Goal: Task Accomplishment & Management: Complete application form

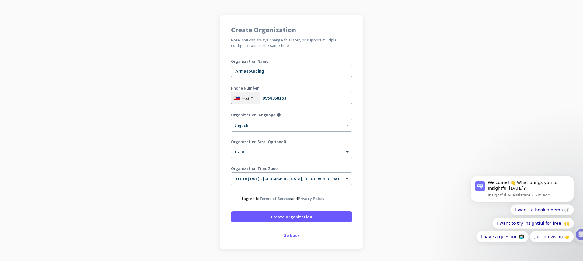
scroll to position [52, 0]
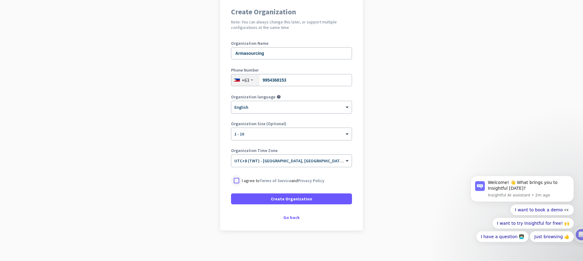
click at [237, 183] on div at bounding box center [236, 180] width 11 height 11
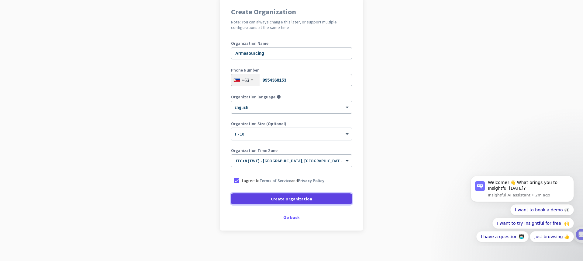
click at [284, 201] on span "Create Organization" at bounding box center [291, 198] width 41 height 6
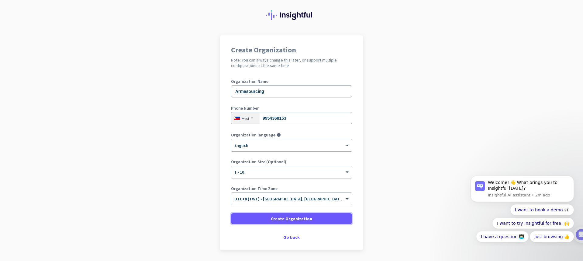
scroll to position [34, 0]
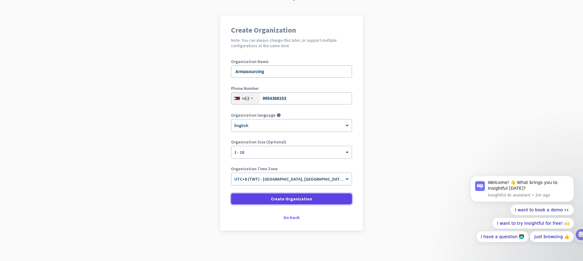
click at [301, 195] on span at bounding box center [291, 198] width 121 height 15
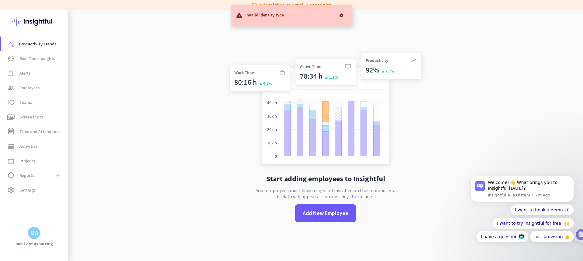
click at [342, 14] on div at bounding box center [341, 15] width 12 height 12
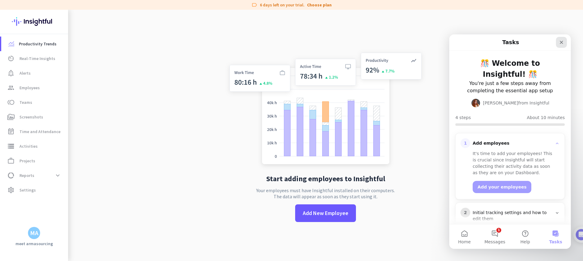
click at [557, 43] on div "Close" at bounding box center [561, 42] width 11 height 11
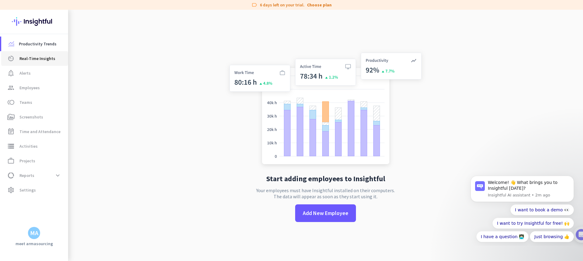
click at [48, 60] on span "Real-Time Insights" at bounding box center [37, 58] width 36 height 7
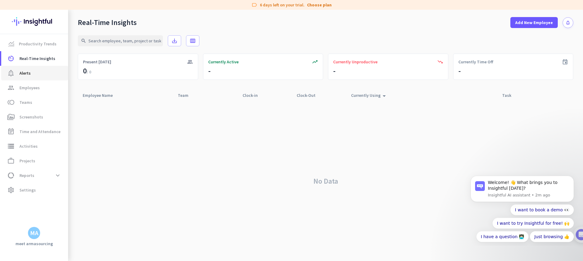
click at [36, 73] on span "notification_important Alerts" at bounding box center [34, 72] width 57 height 7
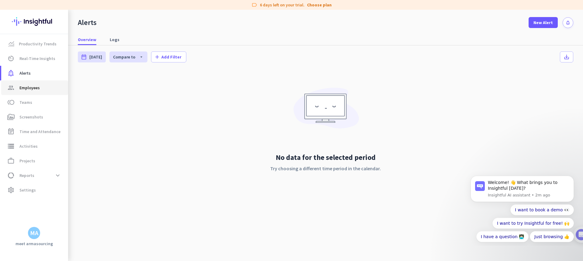
click at [45, 87] on span "group Employees" at bounding box center [34, 87] width 57 height 7
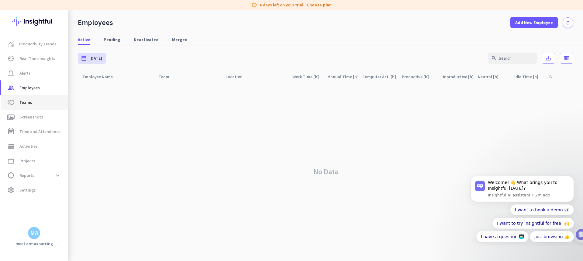
click at [44, 97] on link "toll Teams" at bounding box center [34, 102] width 67 height 15
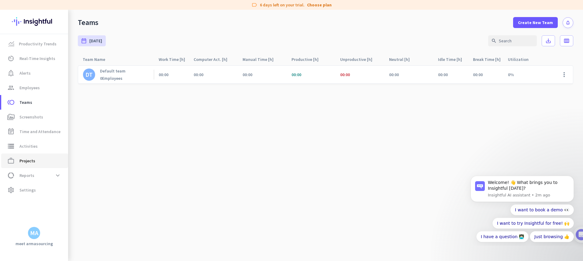
click at [45, 160] on span "work_outline Projects" at bounding box center [34, 160] width 57 height 7
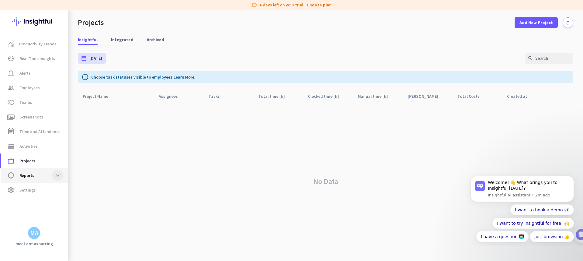
click at [60, 177] on span at bounding box center [57, 175] width 11 height 11
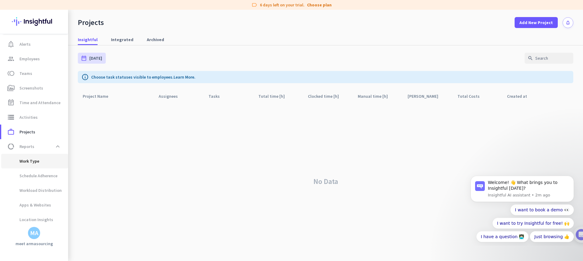
scroll to position [46, 0]
click at [55, 156] on span "Schedule Adherence" at bounding box center [31, 158] width 51 height 15
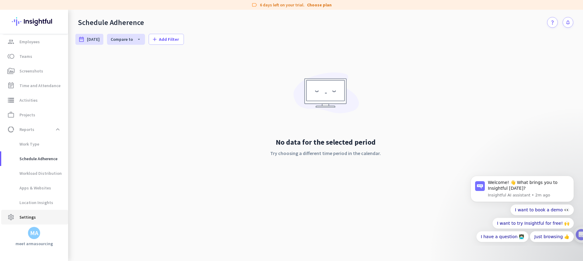
click at [30, 212] on link "settings Settings" at bounding box center [34, 216] width 67 height 15
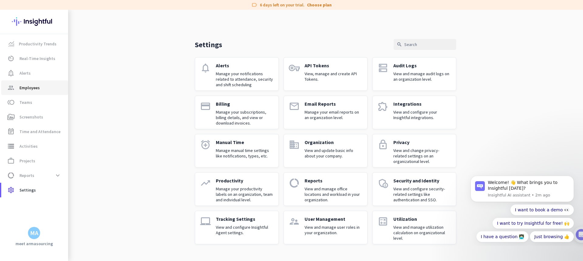
click at [39, 85] on span "Employees" at bounding box center [29, 87] width 20 height 7
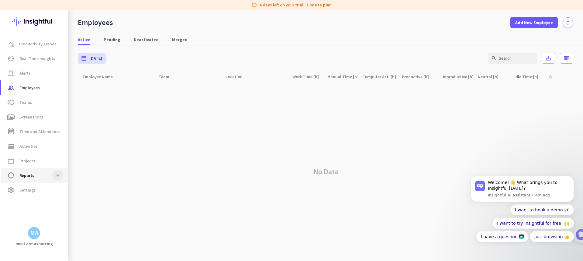
click at [57, 178] on span at bounding box center [57, 175] width 11 height 11
